Goal: Find specific page/section: Find specific page/section

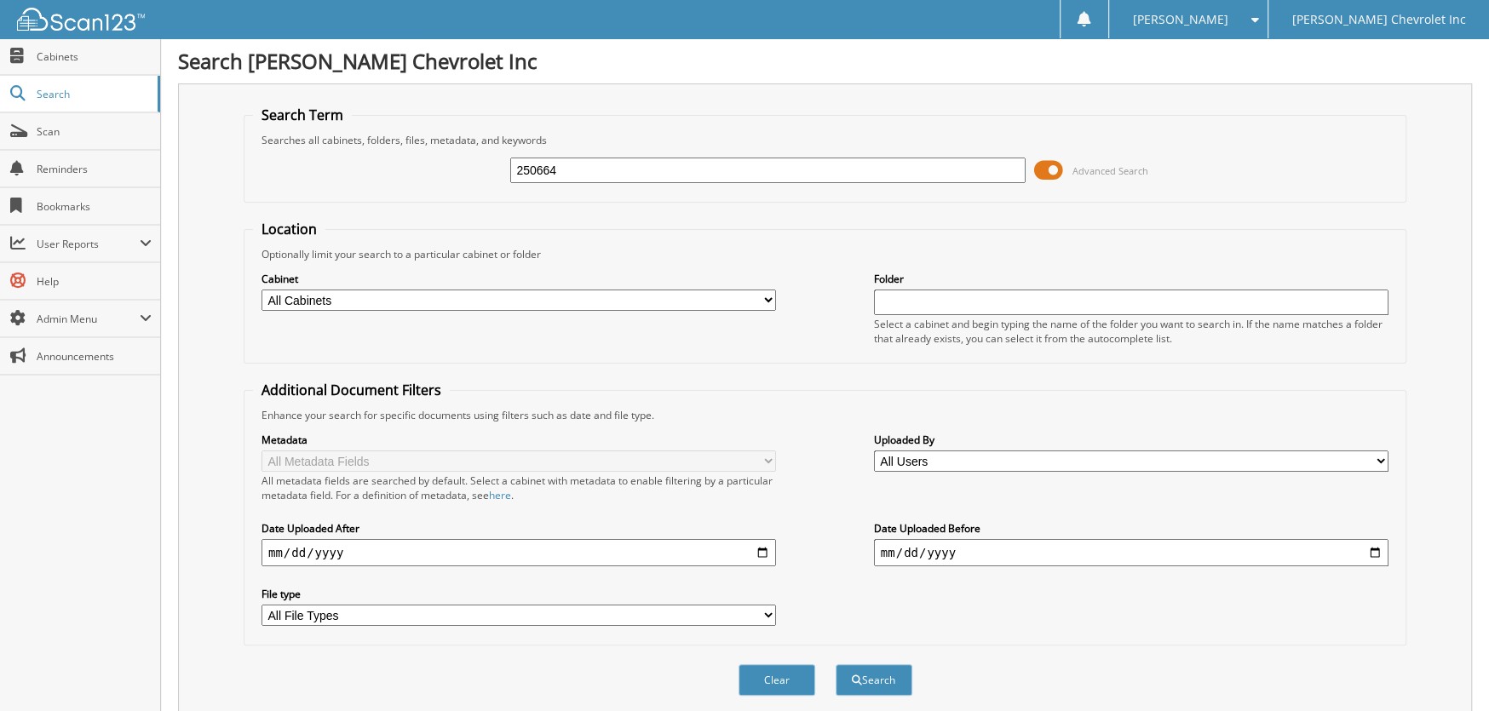
type input "250664"
click at [836, 664] on button "Search" at bounding box center [874, 680] width 77 height 32
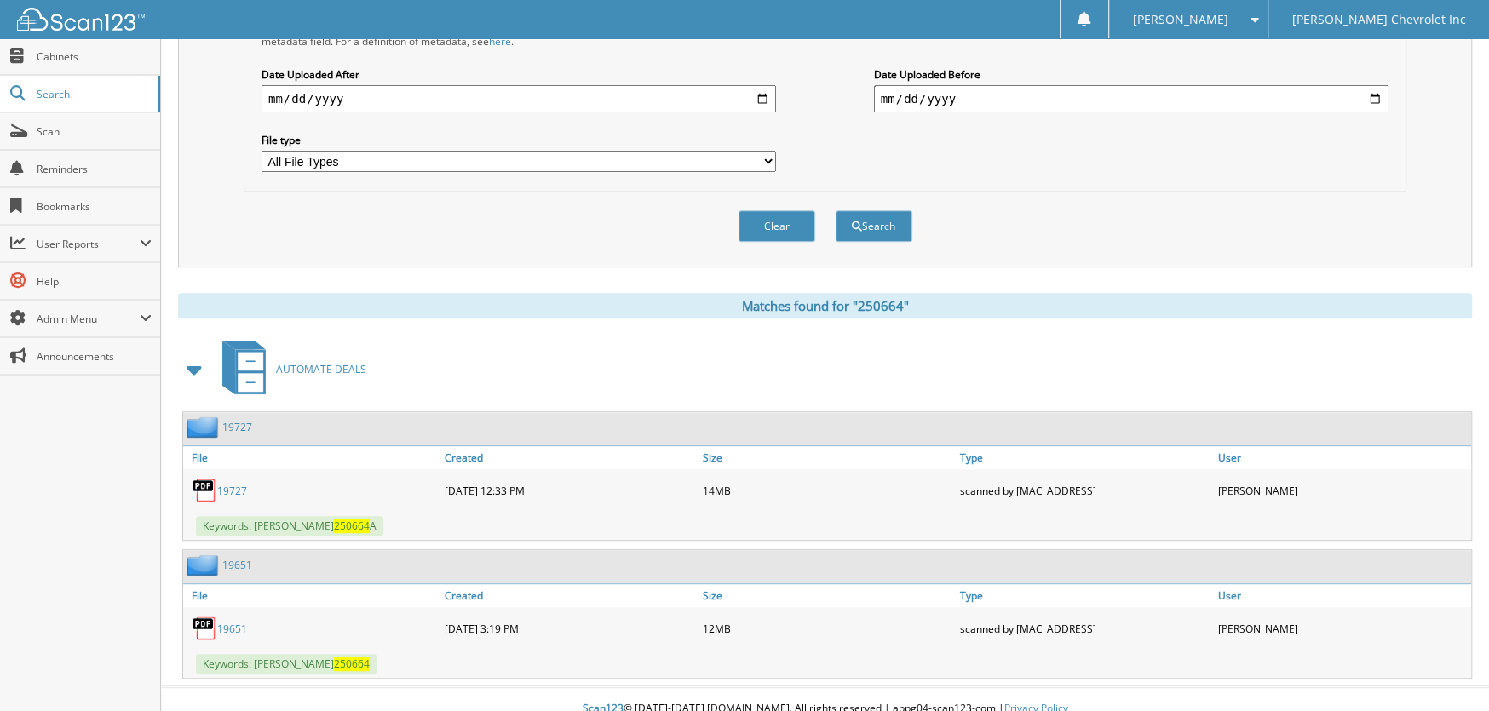
scroll to position [462, 0]
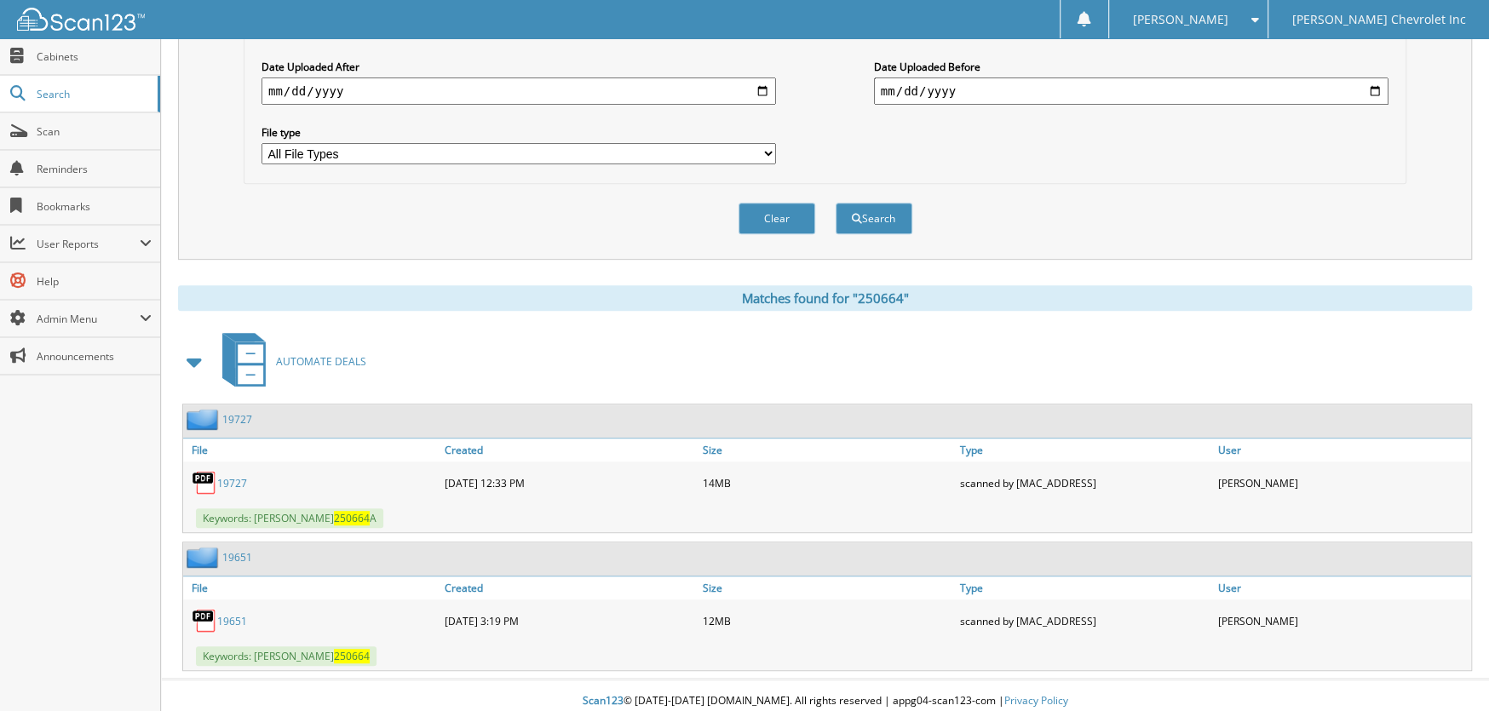
click at [233, 614] on link "19651" at bounding box center [232, 621] width 30 height 14
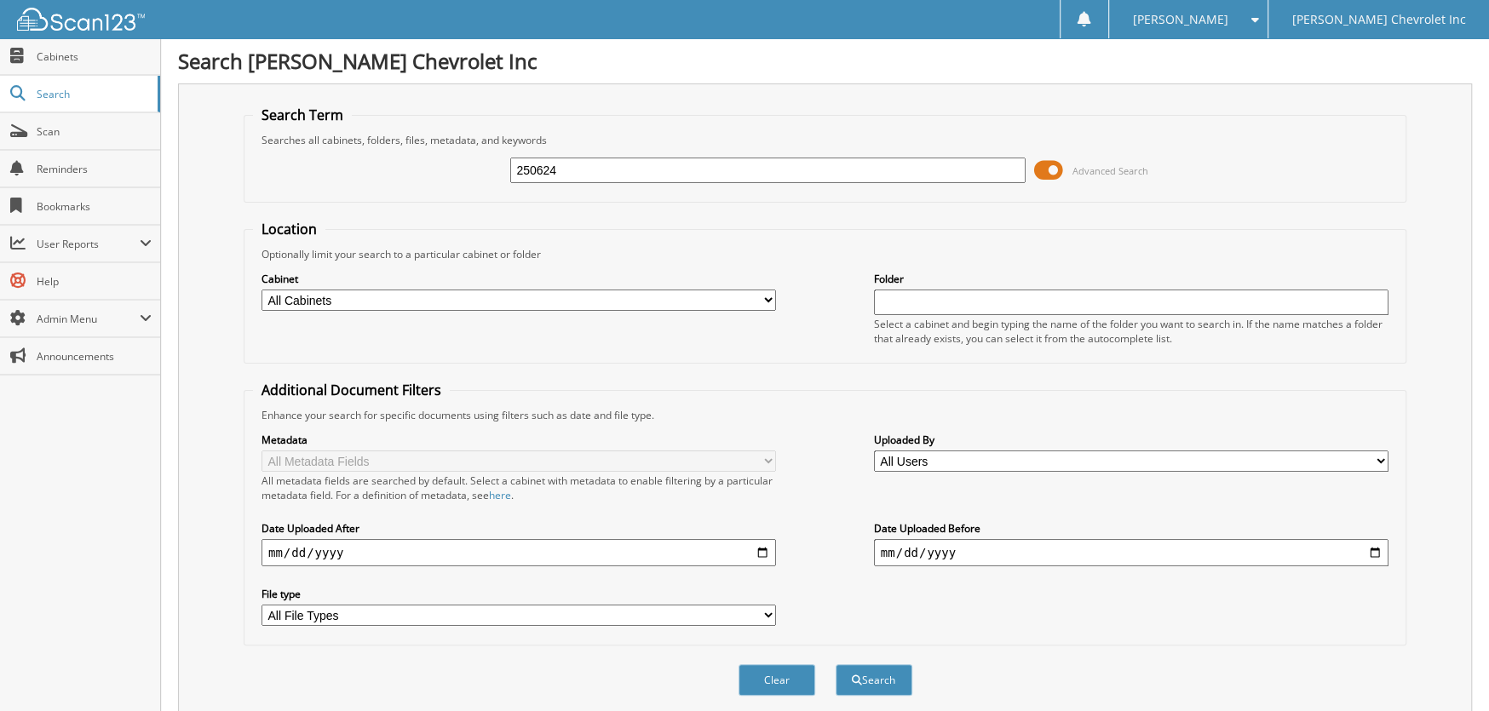
type input "250624"
click at [836, 664] on button "Search" at bounding box center [874, 680] width 77 height 32
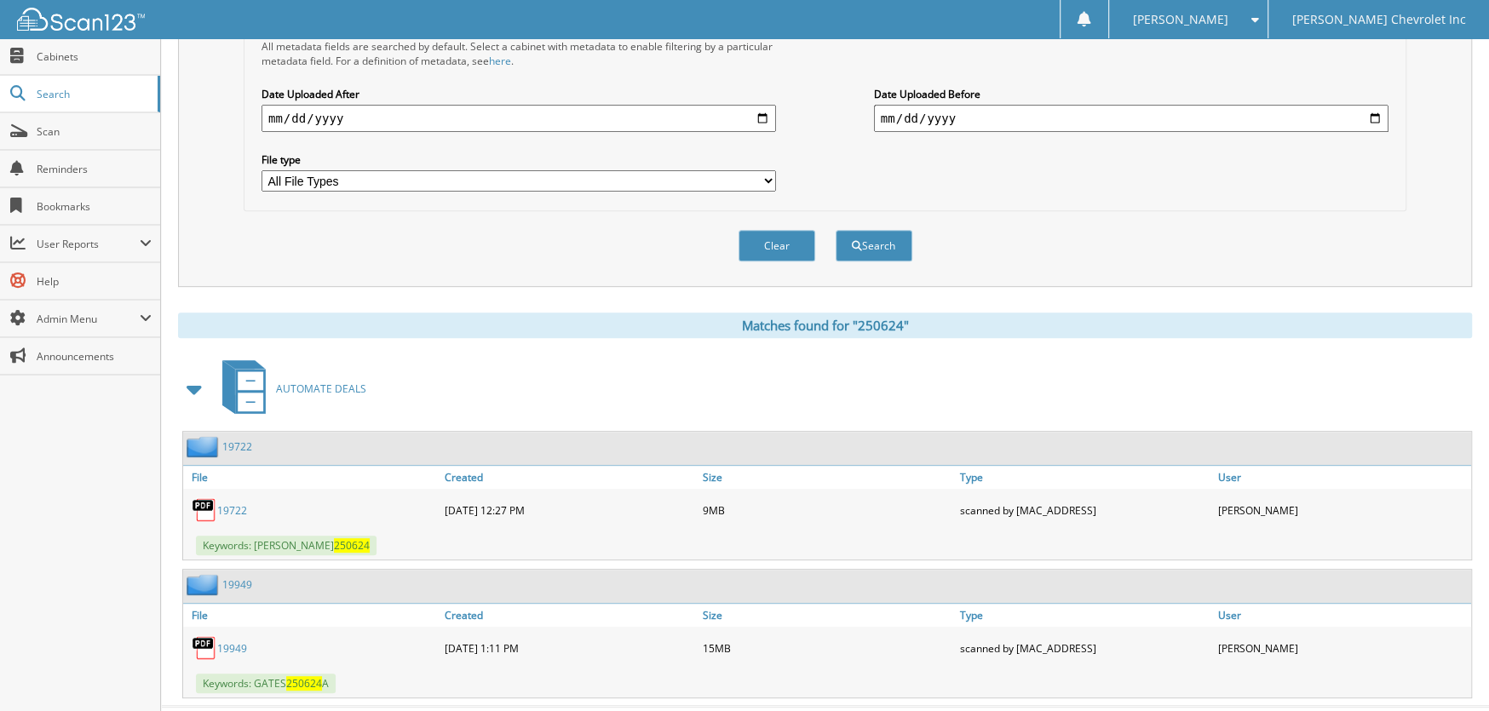
scroll to position [462, 0]
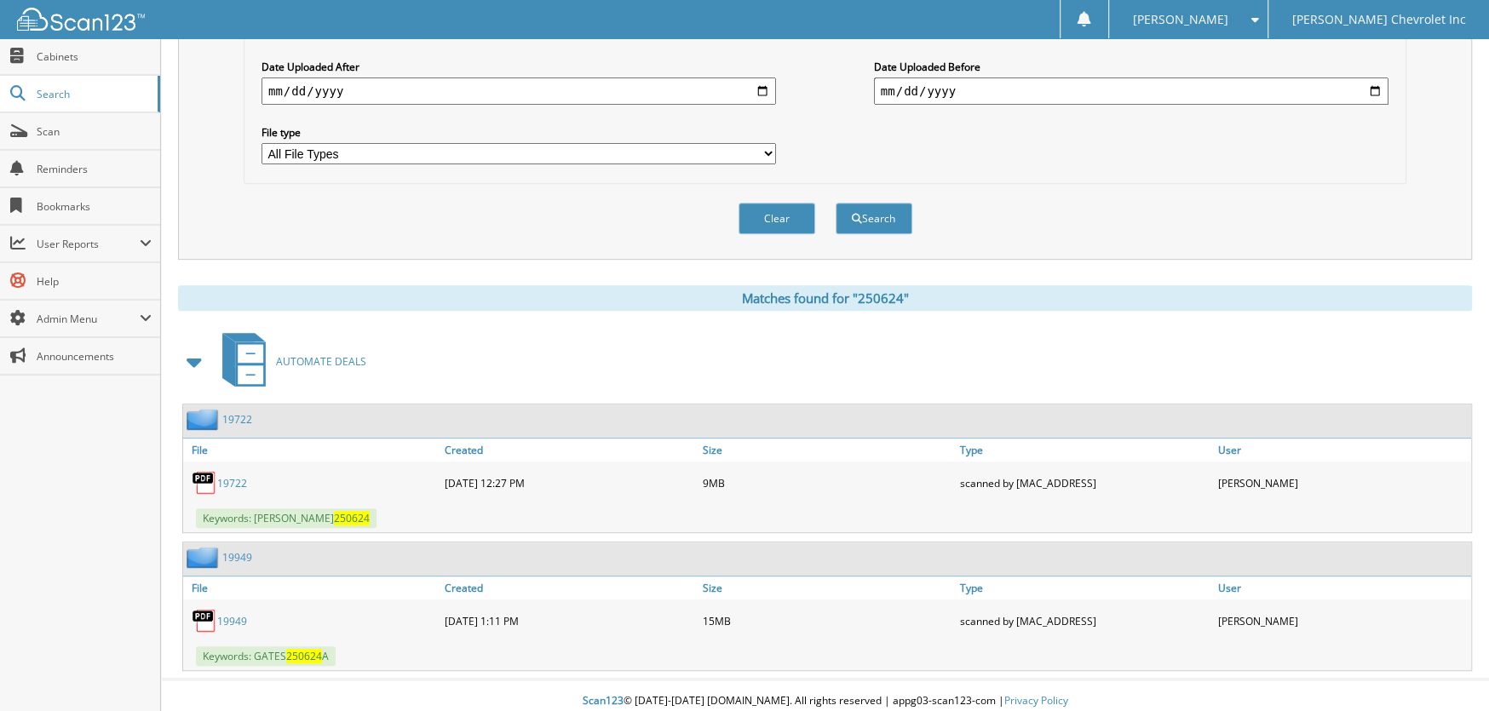
click at [237, 476] on link "19722" at bounding box center [232, 483] width 30 height 14
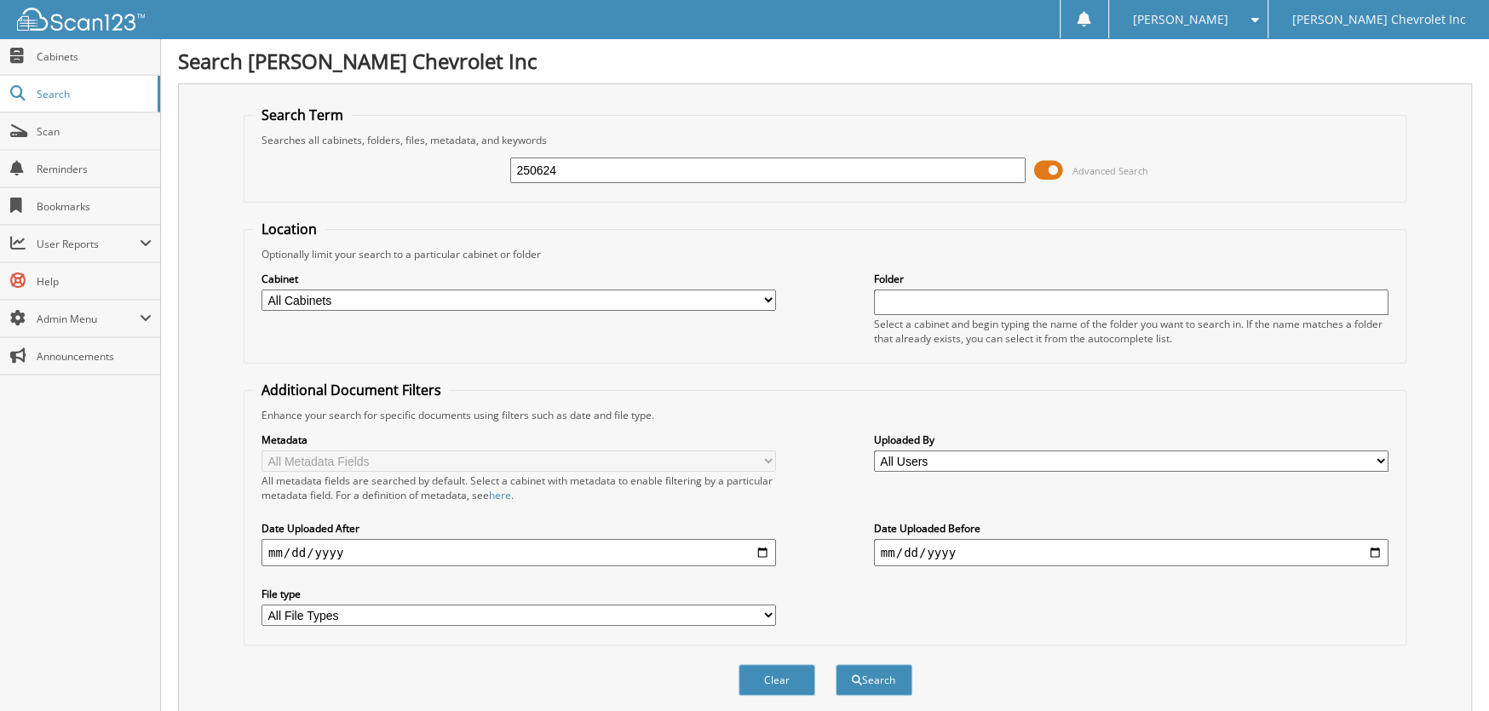
drag, startPoint x: 604, startPoint y: 173, endPoint x: 418, endPoint y: 171, distance: 185.7
click at [419, 171] on div "250624 Advanced Search" at bounding box center [825, 170] width 1144 height 46
type input "250744DT"
click at [836, 664] on button "Search" at bounding box center [874, 680] width 77 height 32
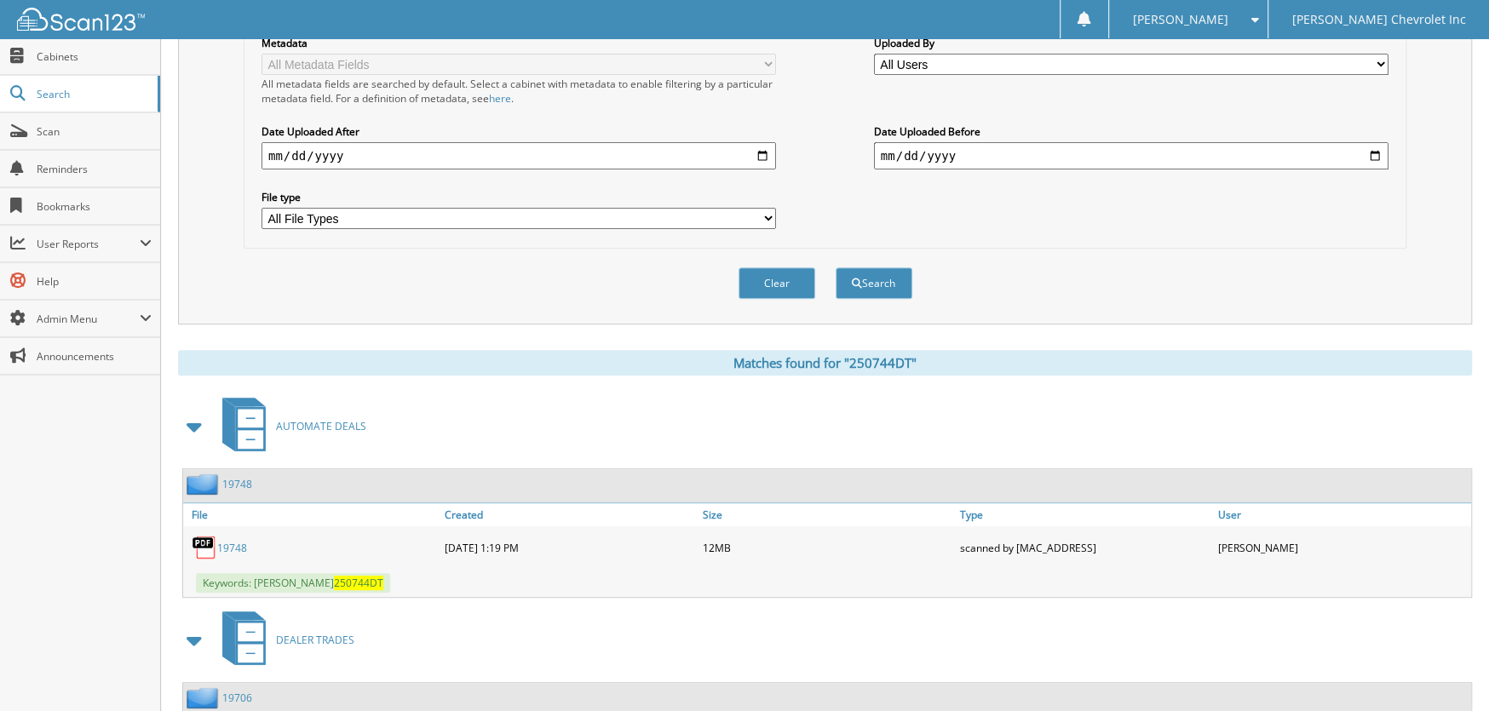
scroll to position [537, 0]
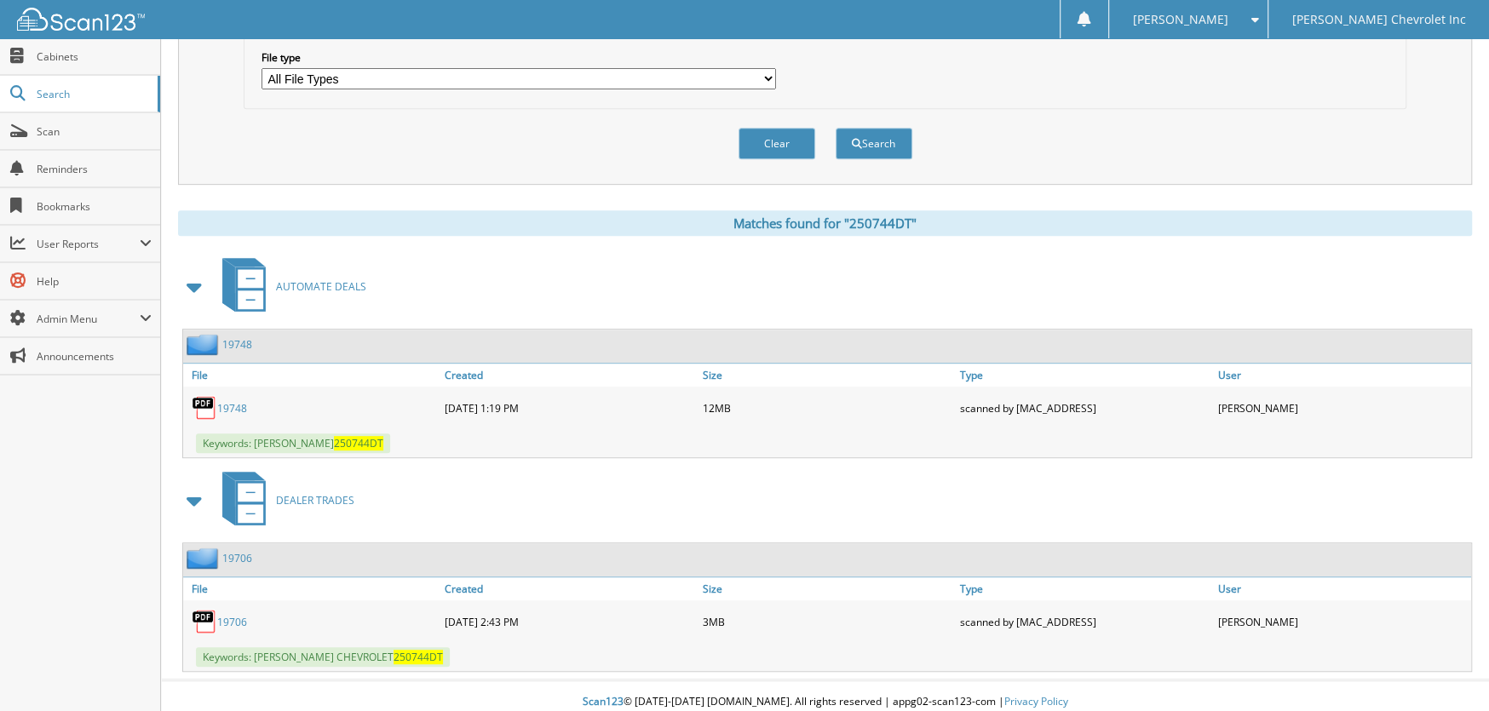
click at [231, 401] on link "19748" at bounding box center [232, 408] width 30 height 14
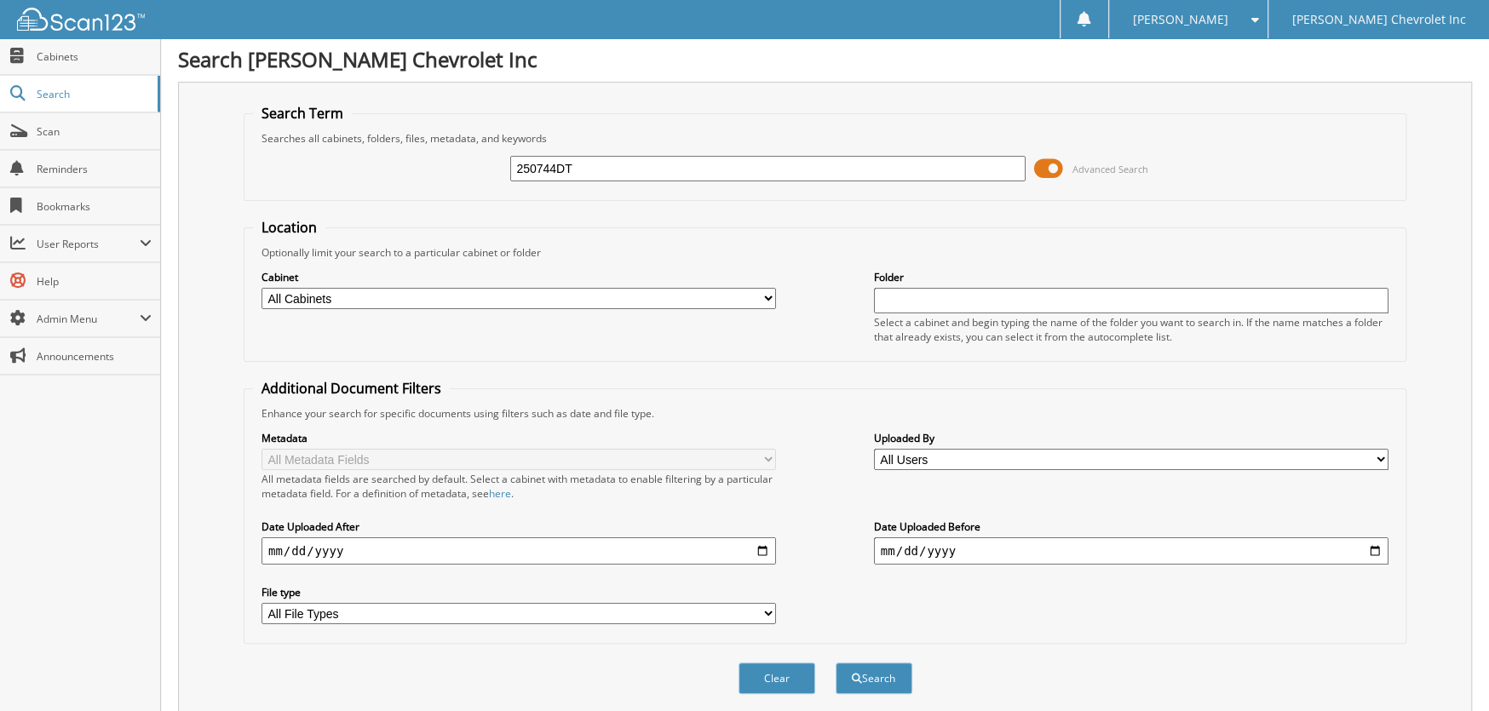
scroll to position [0, 0]
drag, startPoint x: 599, startPoint y: 170, endPoint x: 337, endPoint y: 161, distance: 261.7
click at [337, 161] on div "250744DT Advanced Search" at bounding box center [825, 170] width 1144 height 46
type input "250869DT"
click at [836, 664] on button "Search" at bounding box center [874, 680] width 77 height 32
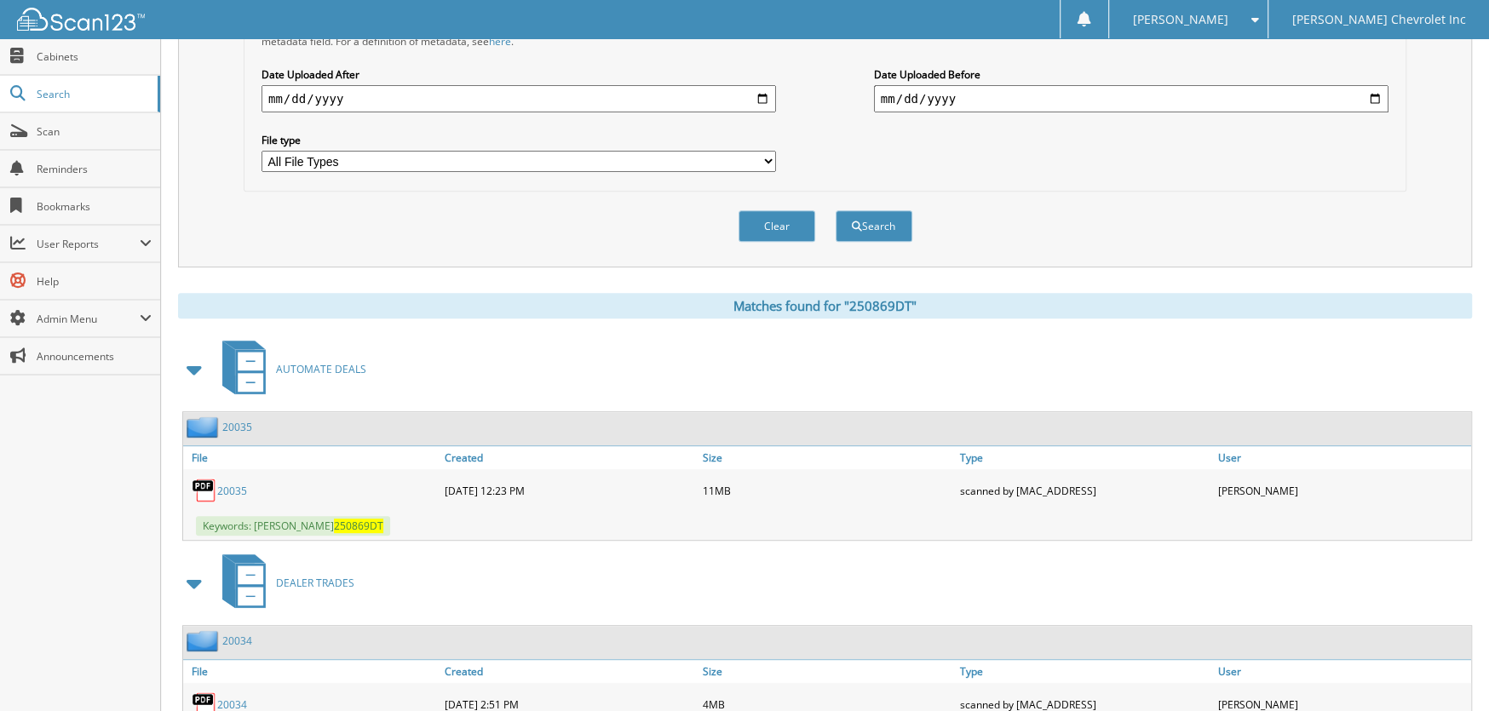
scroll to position [537, 0]
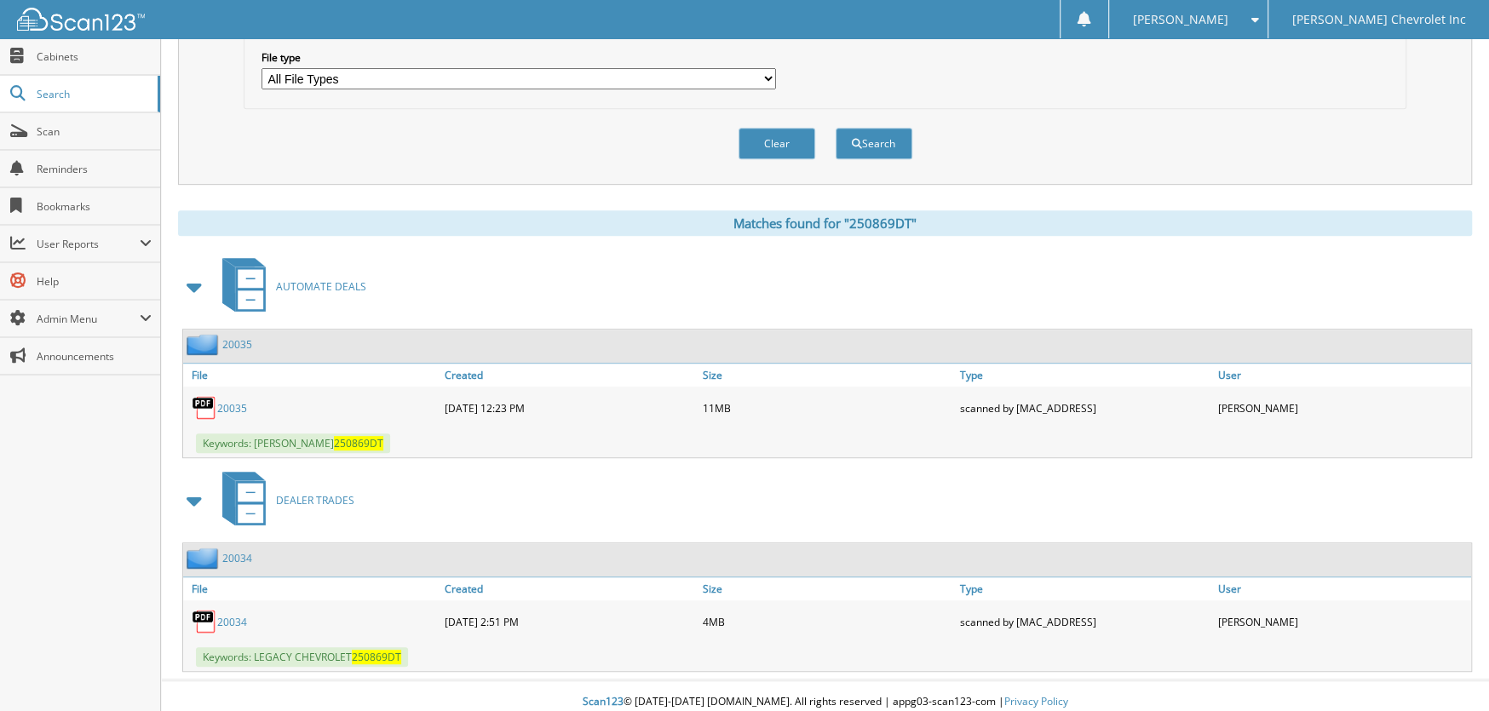
click at [227, 401] on link "20035" at bounding box center [232, 408] width 30 height 14
